Goal: Find specific page/section: Find specific page/section

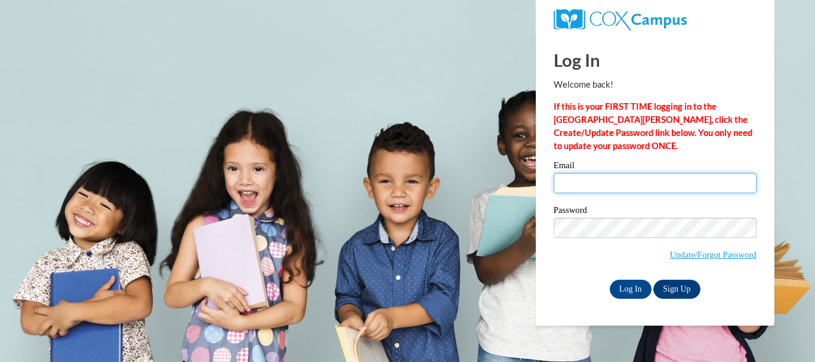
click at [605, 184] on input "Email" at bounding box center [654, 183] width 203 height 20
type input "dwalters@crivitz.k12.wi.us"
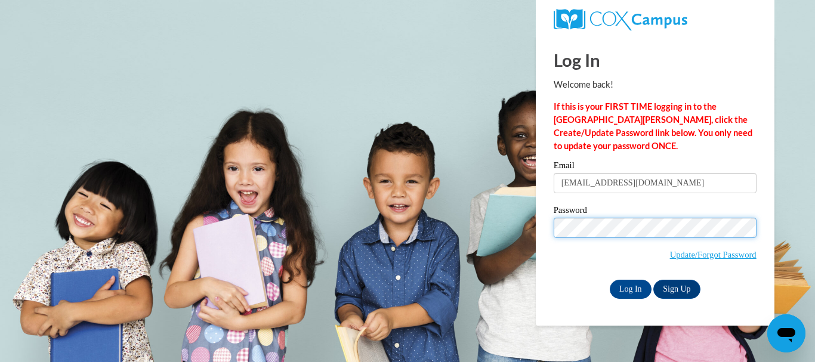
click at [610, 280] on input "Log In" at bounding box center [631, 289] width 42 height 19
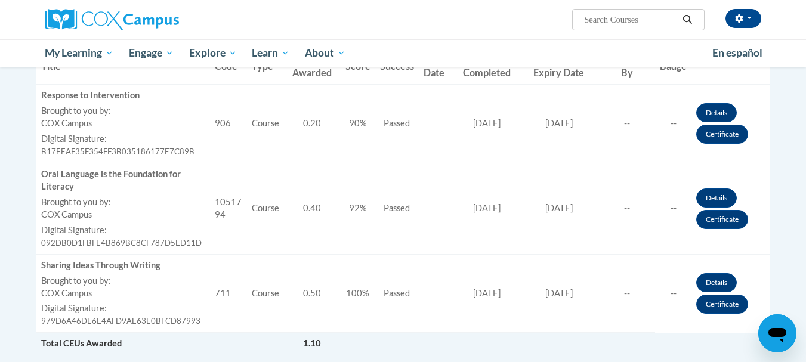
scroll to position [298, 0]
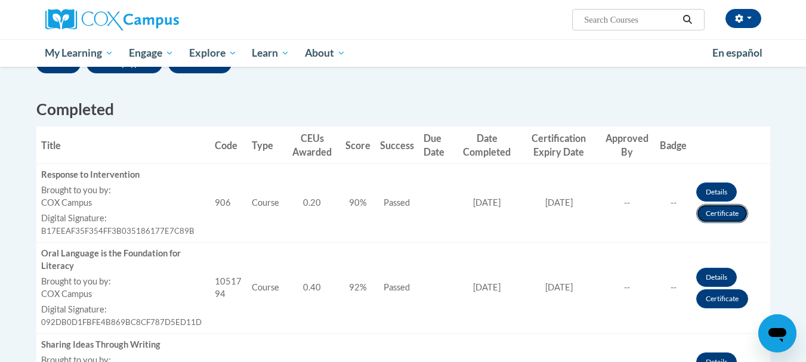
click at [710, 218] on link "Certificate" at bounding box center [722, 213] width 52 height 19
